Goal: Check status: Check status

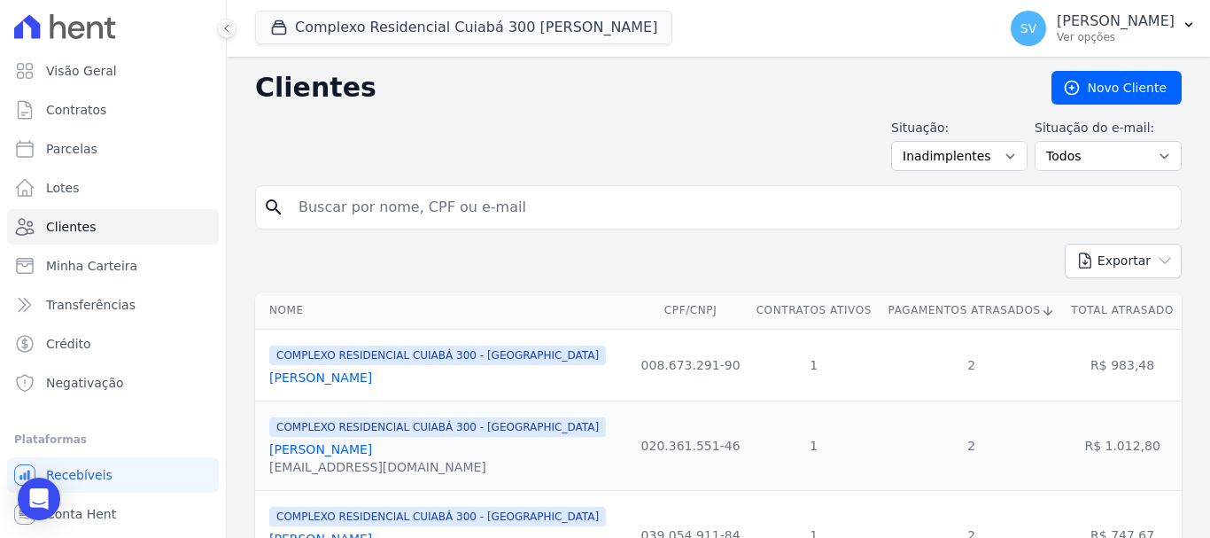
click at [479, 197] on input "search" at bounding box center [731, 207] width 886 height 35
paste input "[PERSON_NAME]"
type input "[PERSON_NAME]"
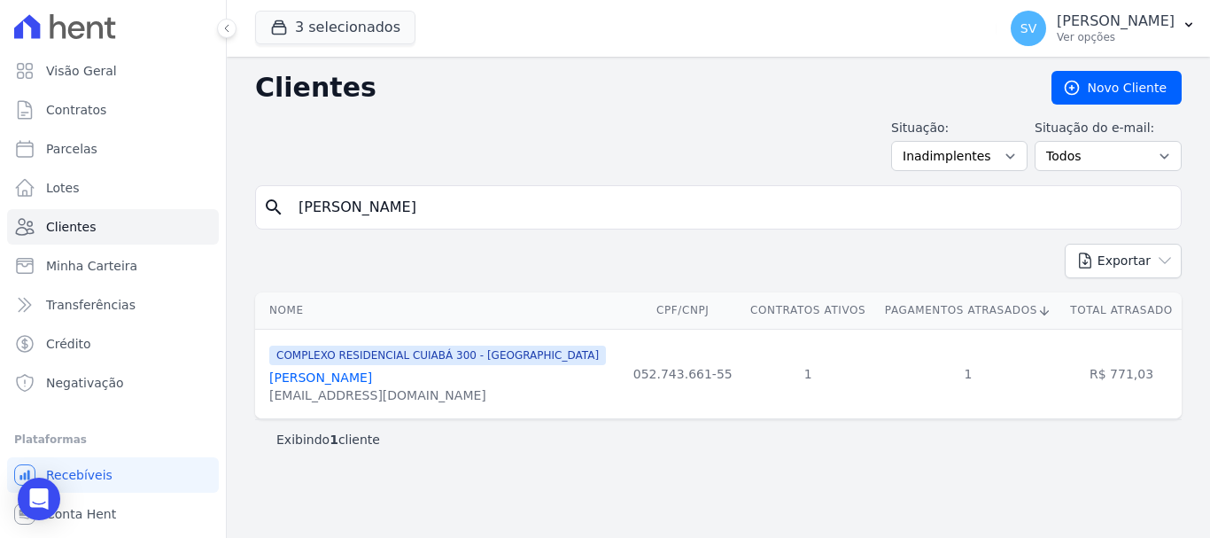
drag, startPoint x: 1074, startPoint y: 316, endPoint x: 978, endPoint y: 508, distance: 215.0
click at [1176, 307] on th "Total Atrasado" at bounding box center [1121, 310] width 120 height 36
drag, startPoint x: 800, startPoint y: 491, endPoint x: 754, endPoint y: 512, distance: 50.7
click at [794, 492] on div "Clientes [GEOGRAPHIC_DATA] Situação: Todos Adimplentes Inadimplentes Situação d…" at bounding box center [718, 297] width 983 height 481
click at [309, 30] on button "3 selecionados" at bounding box center [335, 28] width 160 height 34
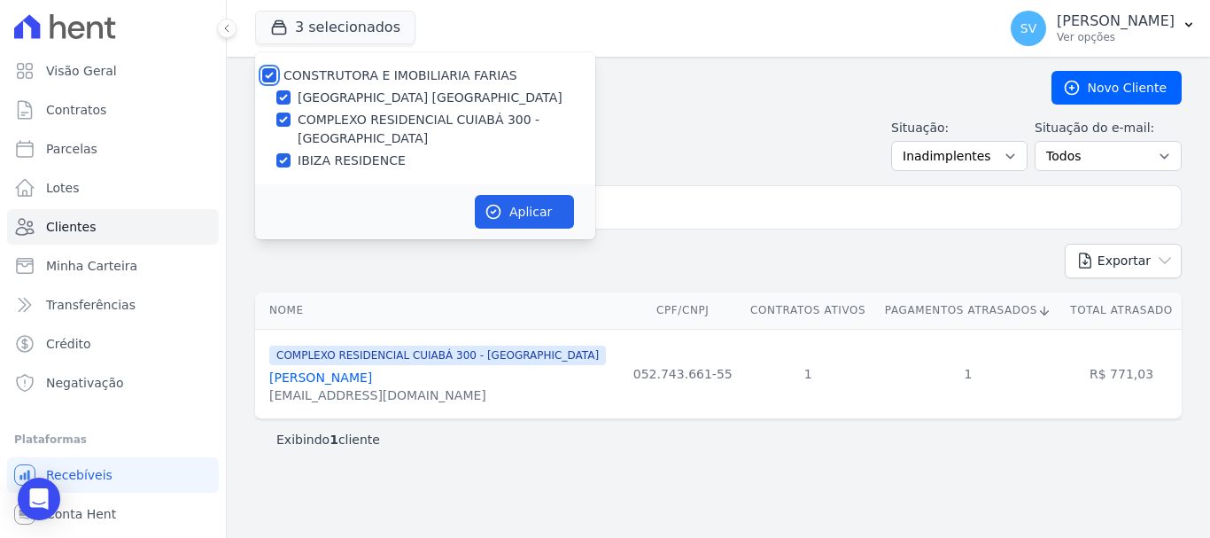
click at [264, 74] on input "CONSTRUTORA E IMOBILIARIA FARIAS" at bounding box center [269, 75] width 14 height 14
checkbox input "false"
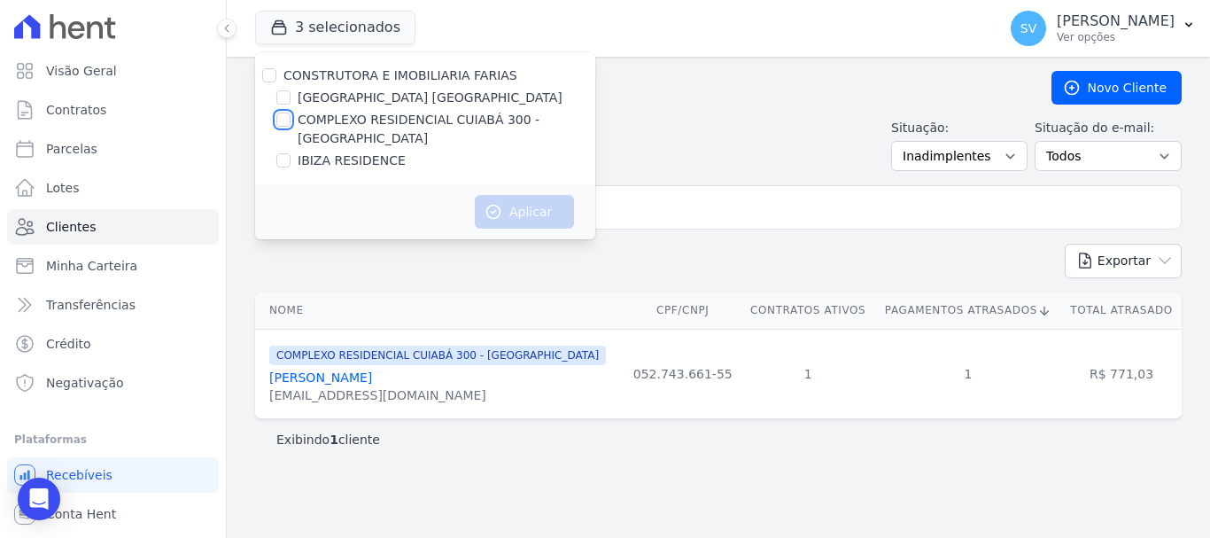
click at [283, 123] on input "COMPLEXO RESIDENCIAL CUIABÁ 300 - [GEOGRAPHIC_DATA]" at bounding box center [283, 119] width 14 height 14
checkbox input "true"
click at [502, 205] on button "Aplicar" at bounding box center [524, 212] width 99 height 34
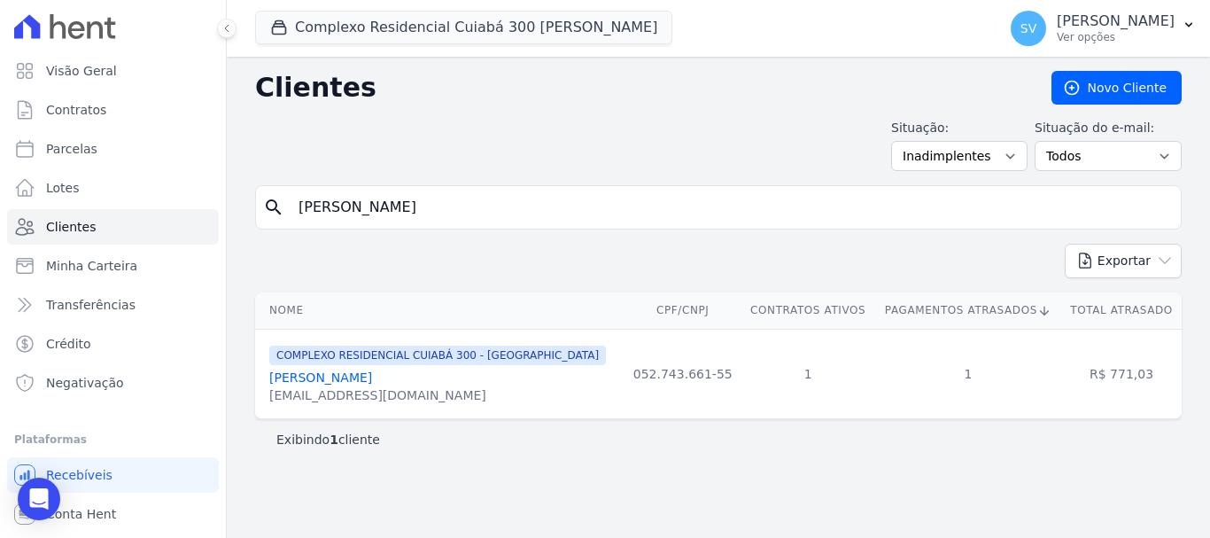
click at [558, 200] on input "[PERSON_NAME]" at bounding box center [731, 207] width 886 height 35
click at [585, 213] on input "[PERSON_NAME]" at bounding box center [731, 207] width 886 height 35
click at [89, 100] on link "Contratos" at bounding box center [113, 109] width 212 height 35
click at [114, 146] on link "Parcelas" at bounding box center [113, 148] width 212 height 35
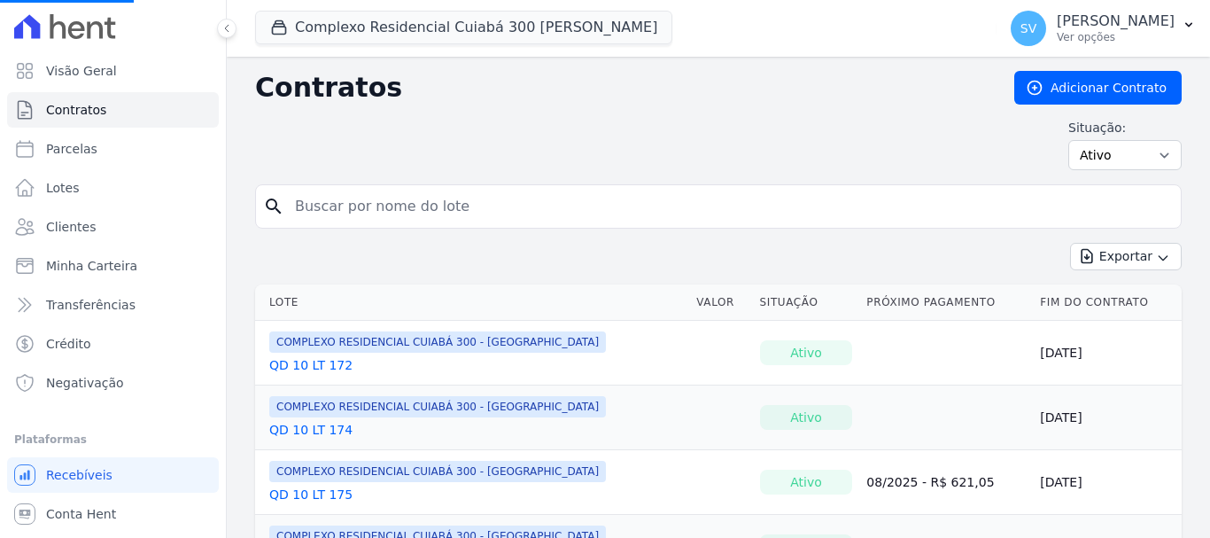
click at [495, 213] on input "search" at bounding box center [728, 206] width 889 height 35
select select
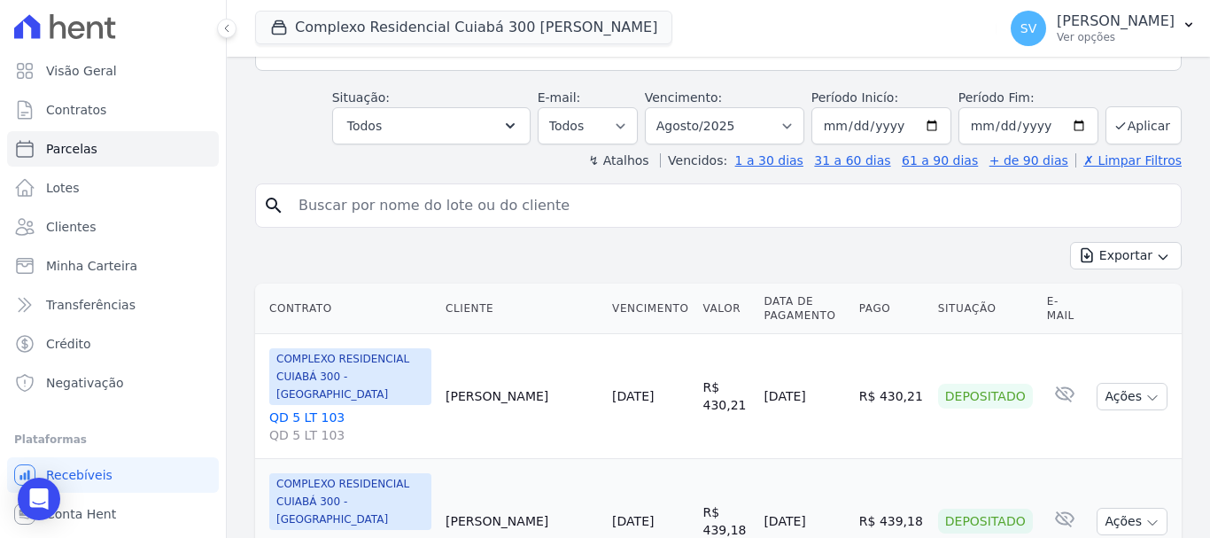
scroll to position [266, 0]
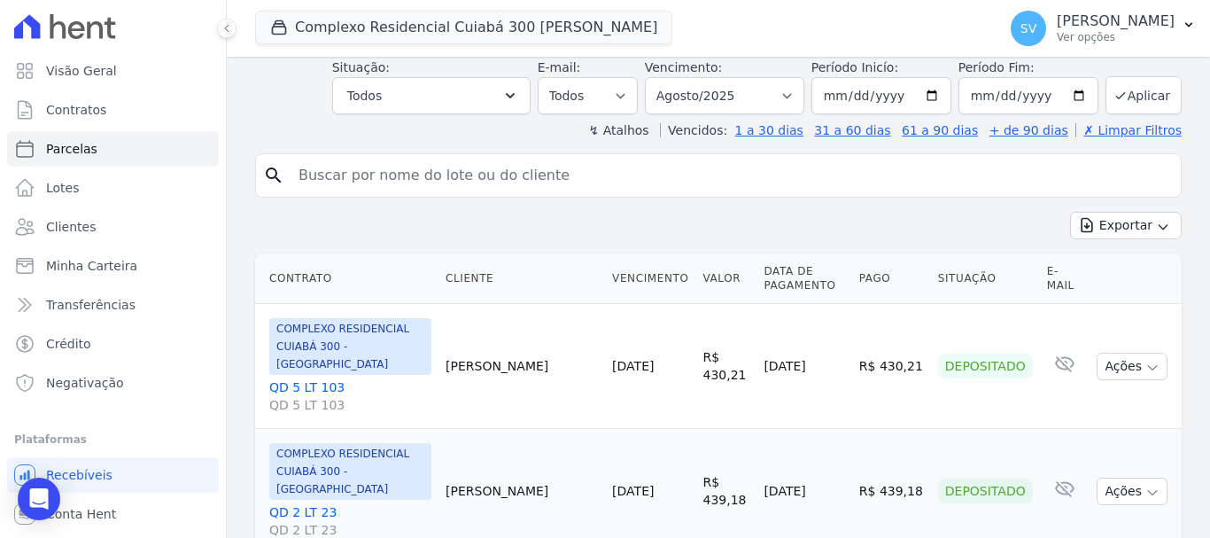
click at [553, 186] on input "search" at bounding box center [731, 175] width 886 height 35
paste input "[PERSON_NAME]"
type input "[PERSON_NAME]"
select select
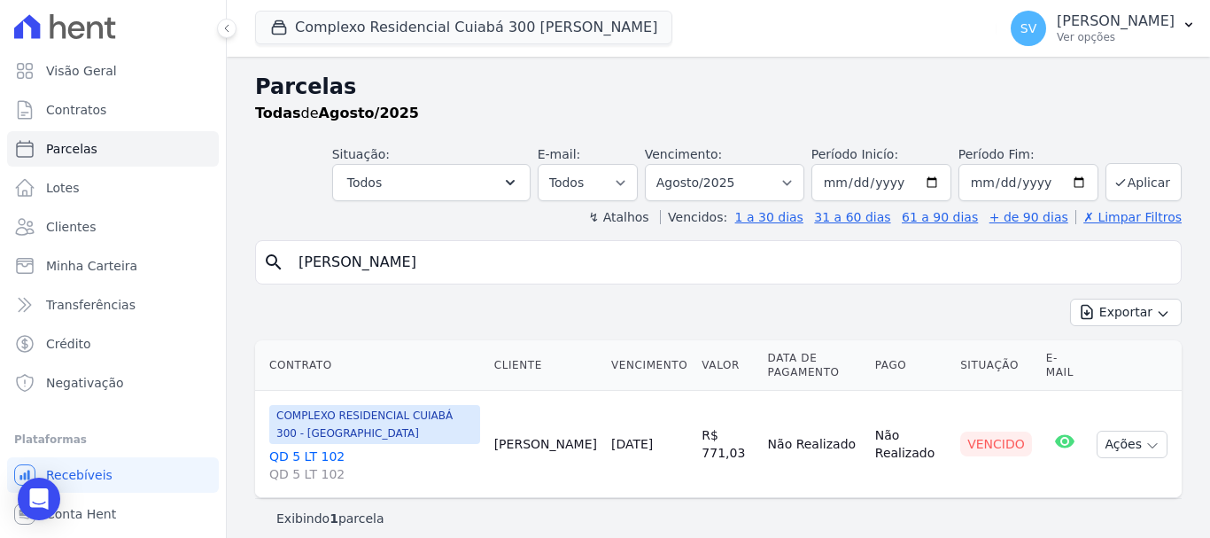
scroll to position [14, 0]
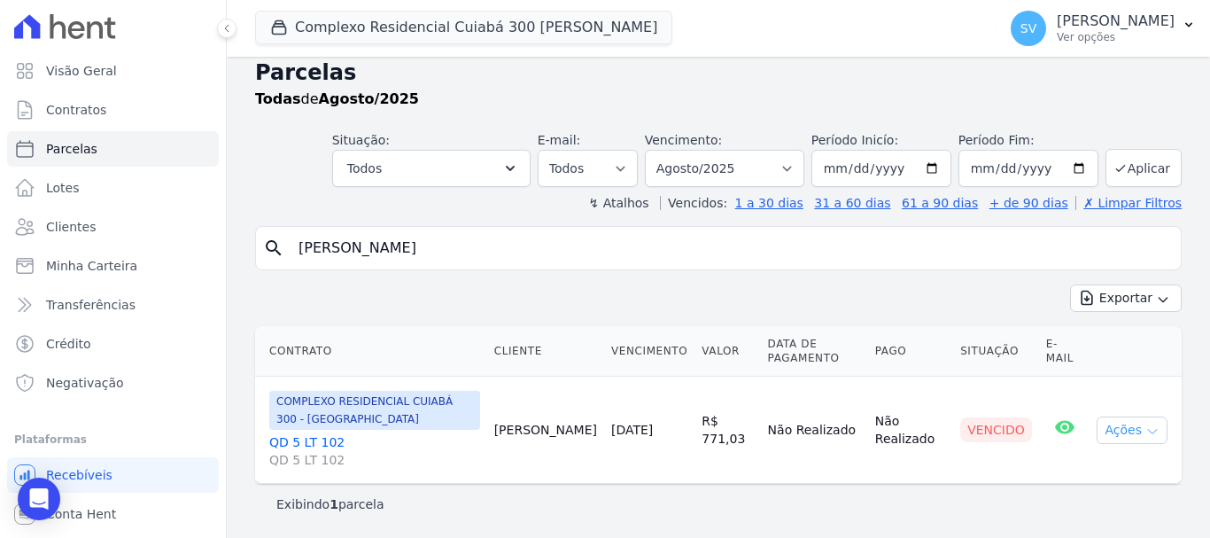
click at [1145, 424] on icon "button" at bounding box center [1152, 431] width 14 height 14
click at [1091, 472] on link "Ver boleto" at bounding box center [1125, 470] width 170 height 33
click at [726, 174] on select "Filtrar por período ──────── Todos os meses Abril/2024 Maio/2024 Junho/2024 Jul…" at bounding box center [724, 168] width 159 height 37
select select "07/2025"
click at [656, 150] on select "Filtrar por período ──────── Todos os meses Abril/2024 Maio/2024 Junho/2024 Jul…" at bounding box center [724, 168] width 159 height 37
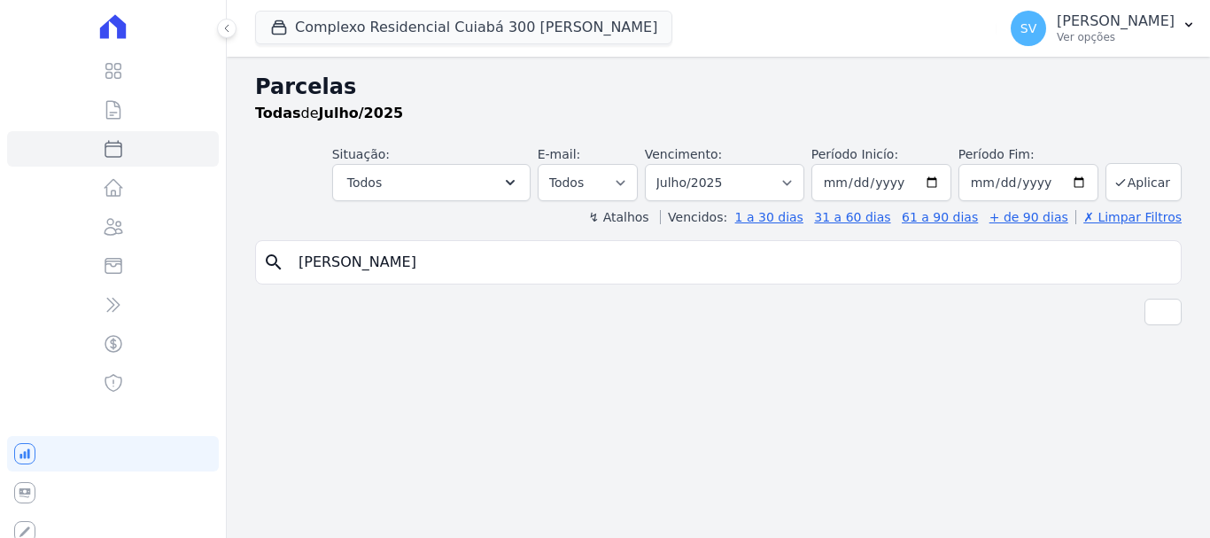
select select
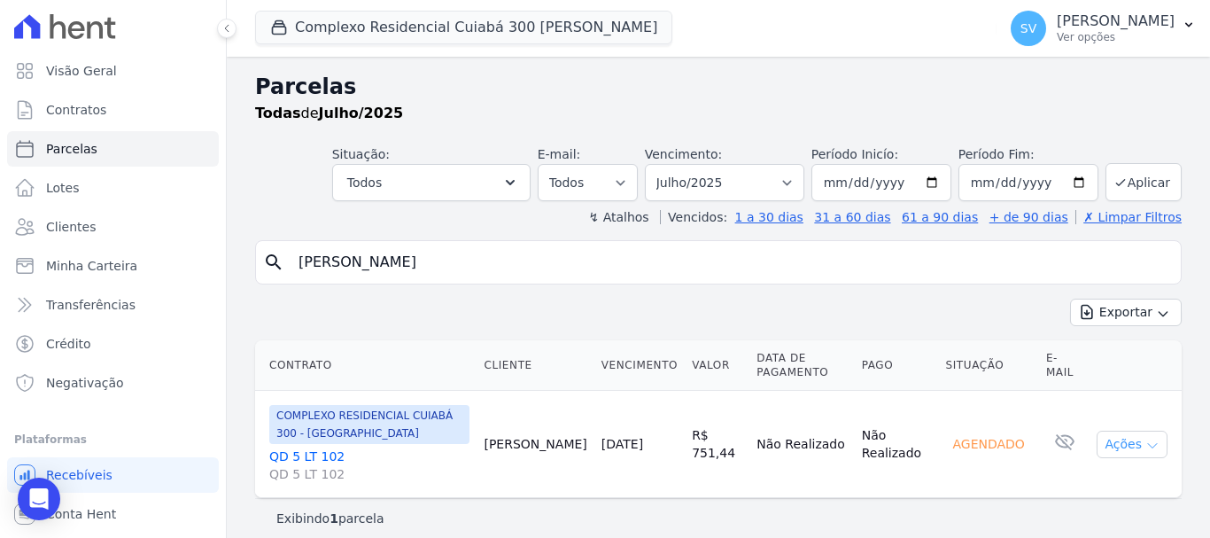
click at [1111, 453] on button "Ações" at bounding box center [1131, 443] width 71 height 27
click at [1113, 450] on button "Ações" at bounding box center [1131, 443] width 71 height 27
click at [1118, 456] on button "Ações" at bounding box center [1131, 443] width 71 height 27
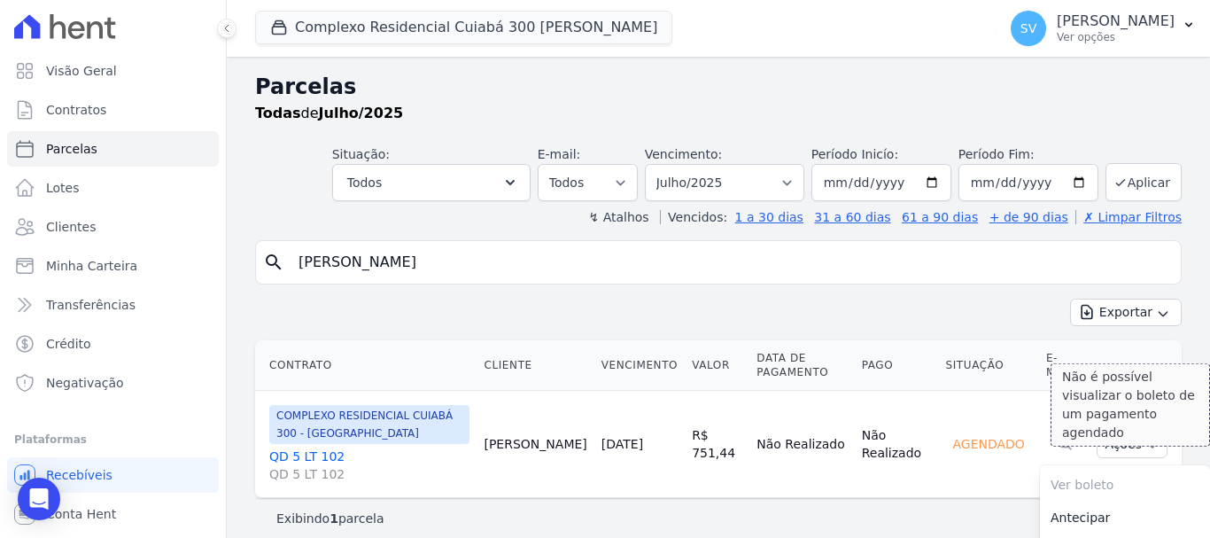
click at [1078, 481] on span "Ver boleto Não é possível visualizar o boleto de um pagamento agendado" at bounding box center [1125, 484] width 170 height 33
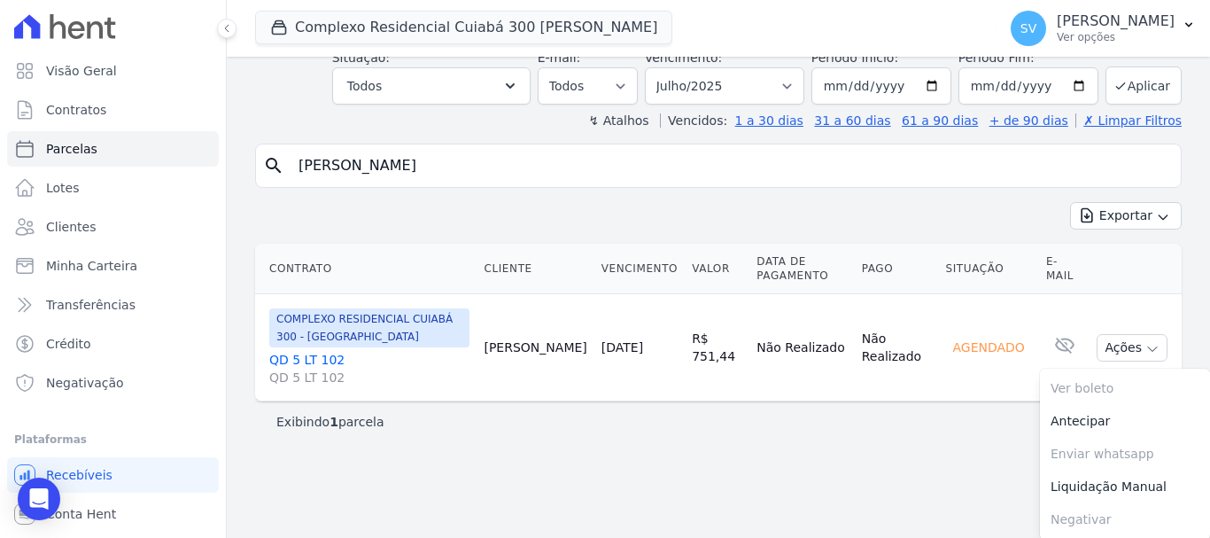
scroll to position [98, 0]
click at [788, 80] on select "Filtrar por período ──────── Todos os meses Abril/2024 Maio/2024 Junho/2024 Jul…" at bounding box center [724, 84] width 159 height 37
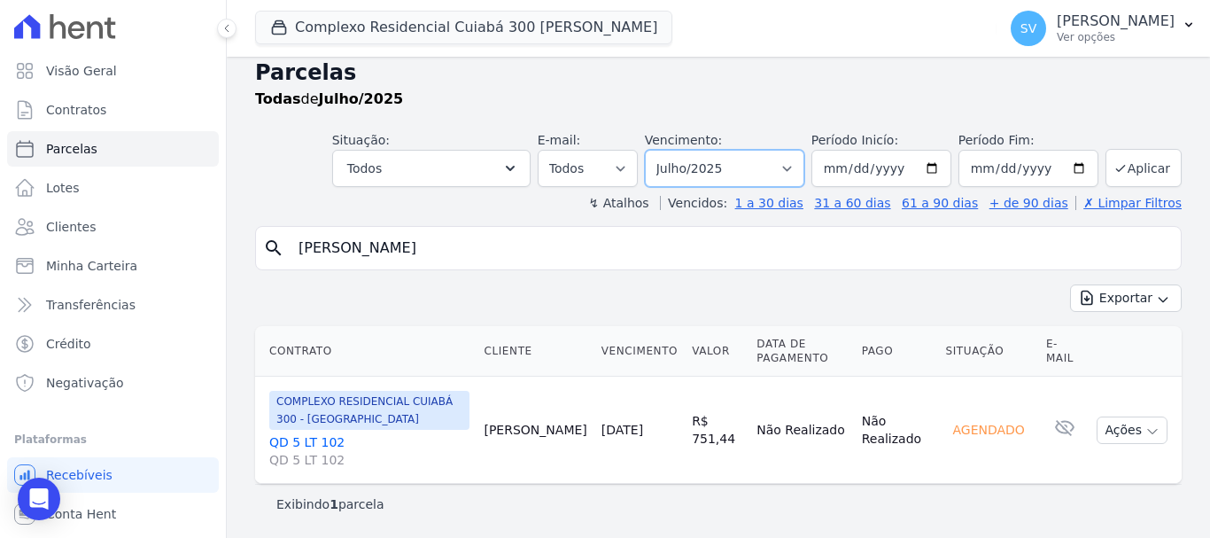
scroll to position [14, 0]
click at [1031, 157] on input "2025-07-31" at bounding box center [1028, 168] width 140 height 37
click at [1064, 162] on input "2025-07-31" at bounding box center [1028, 168] width 140 height 37
type input "[DATE]"
click at [1003, 249] on input "[PERSON_NAME]" at bounding box center [731, 247] width 886 height 35
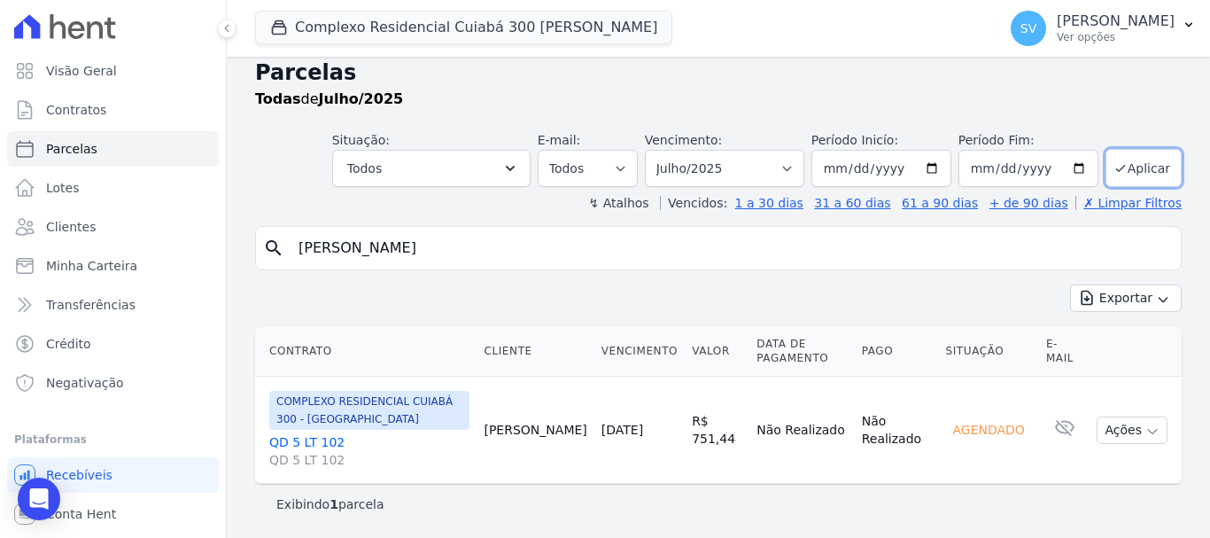
select select
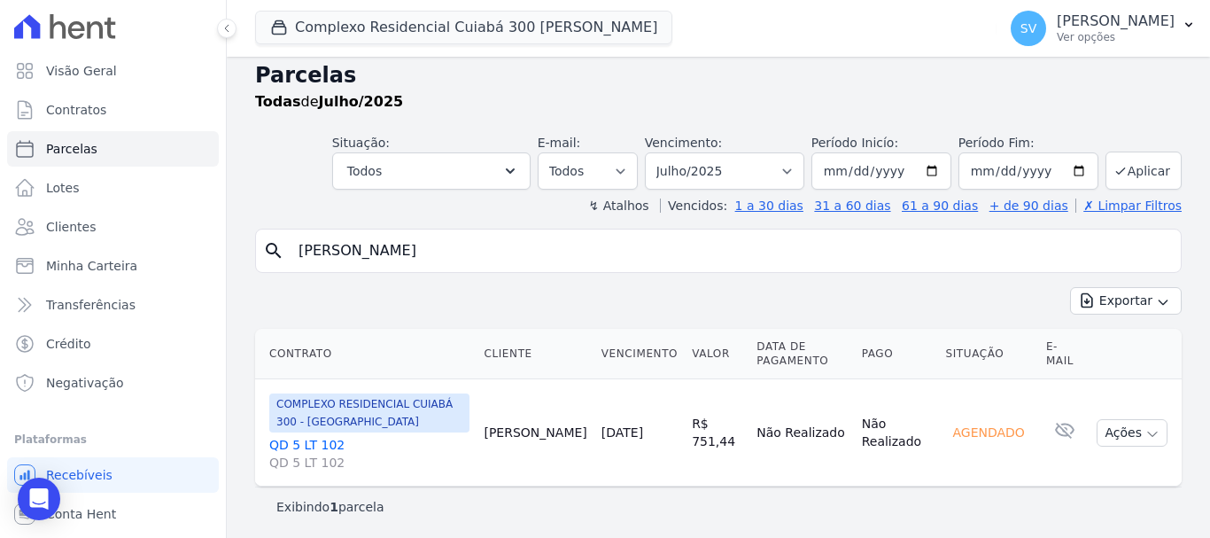
scroll to position [14, 0]
